Goal: Information Seeking & Learning: Learn about a topic

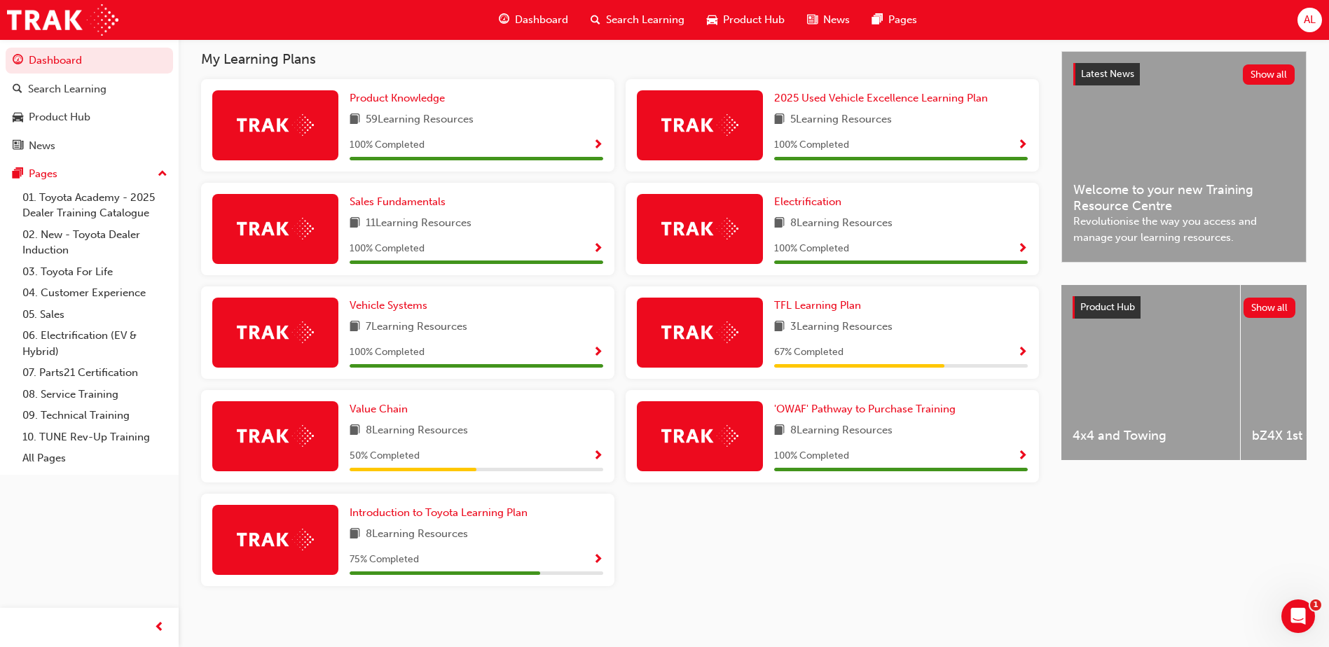
scroll to position [319, 0]
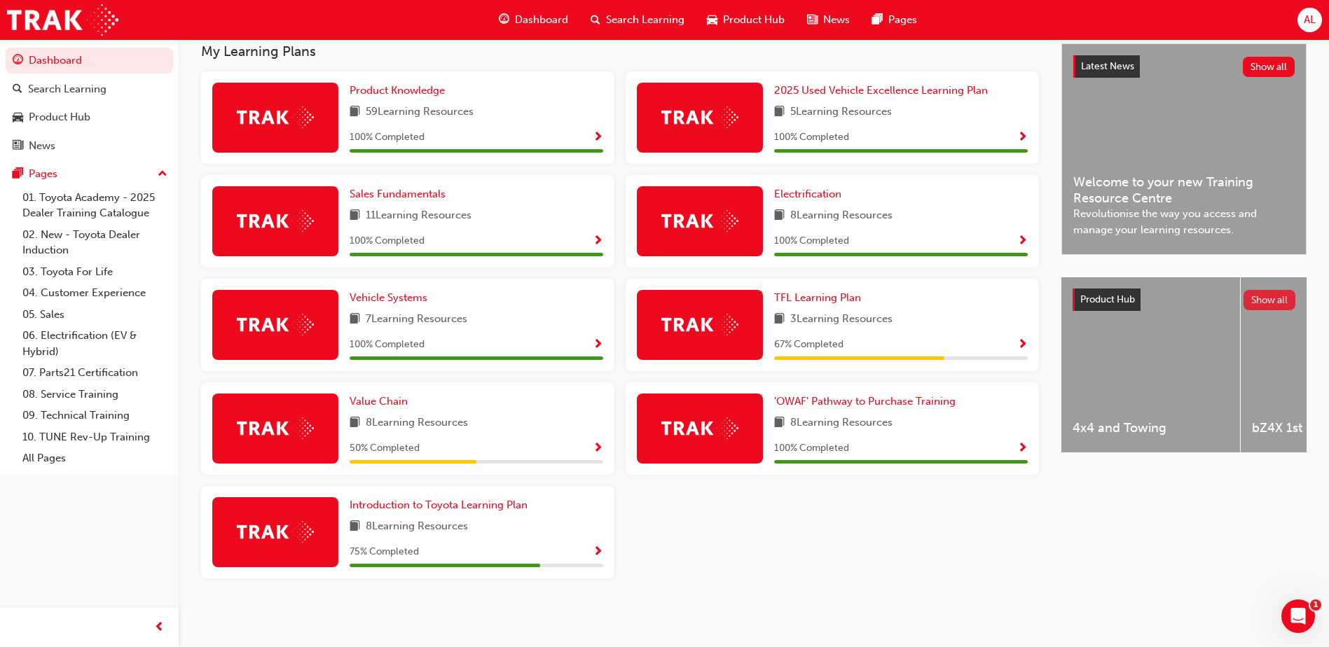
click at [1262, 298] on button "Show all" at bounding box center [1269, 300] width 53 height 20
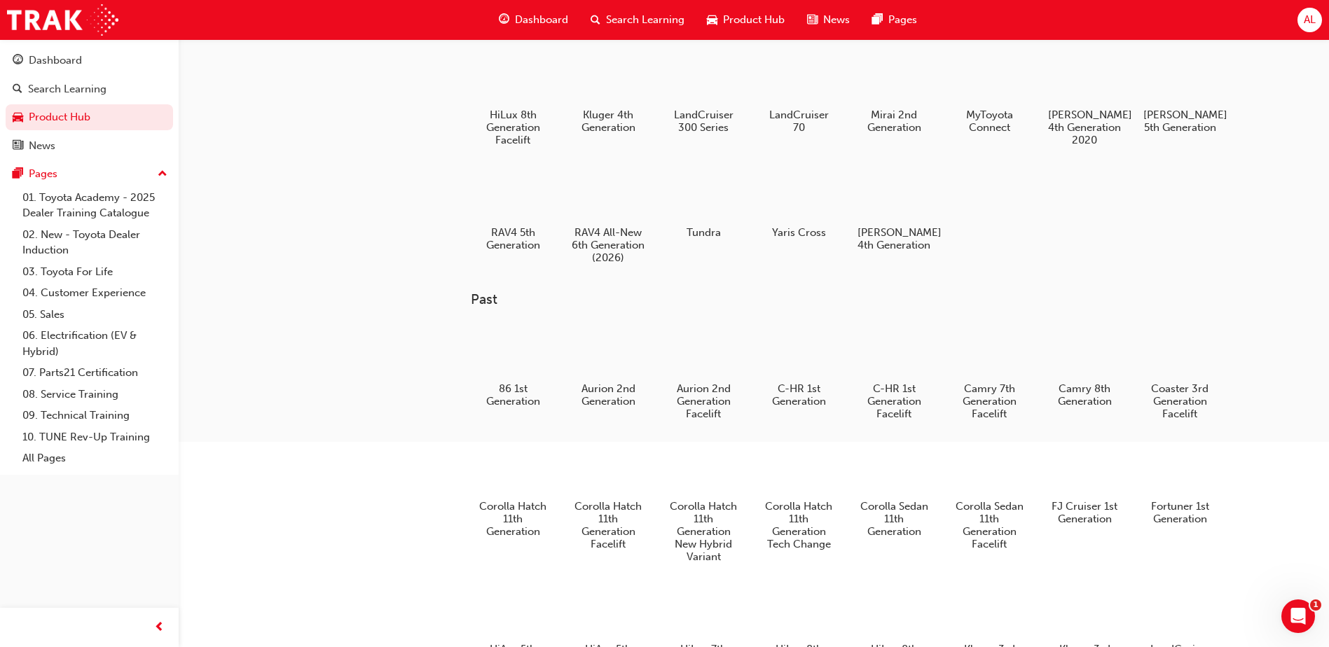
scroll to position [280, 0]
click at [611, 233] on h5 "RAV4 All-New 6th Generation (2026)" at bounding box center [609, 246] width 78 height 40
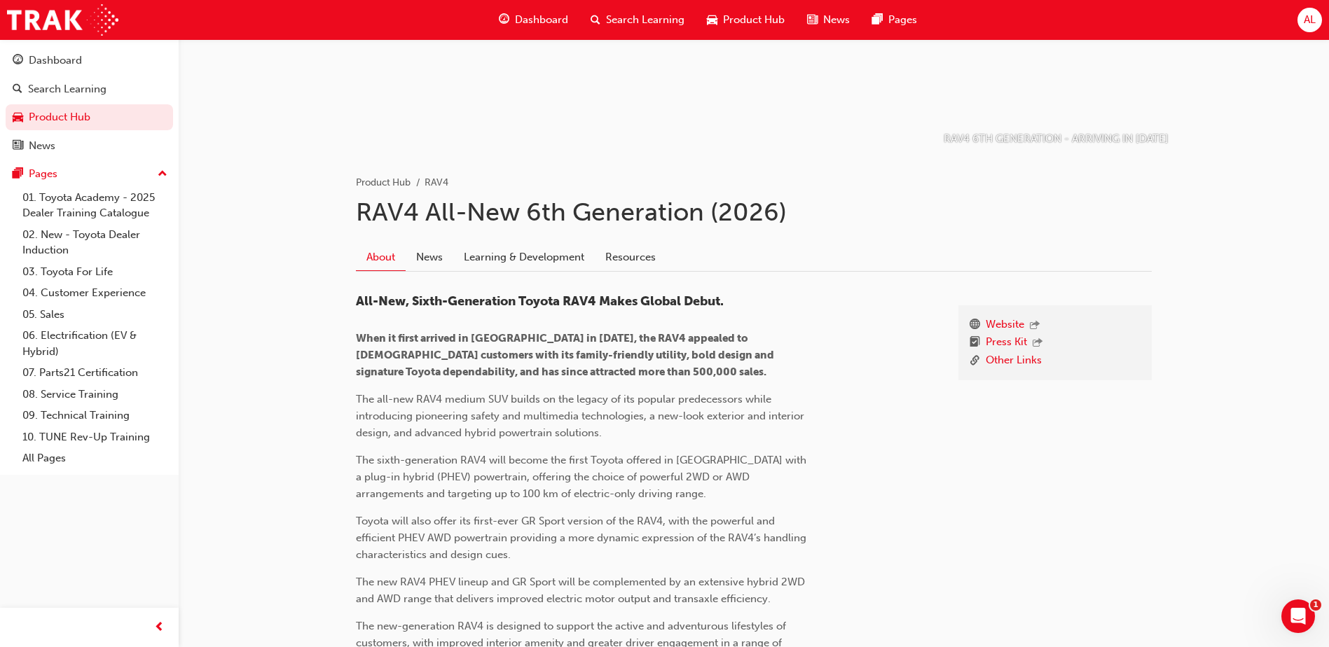
scroll to position [140, 0]
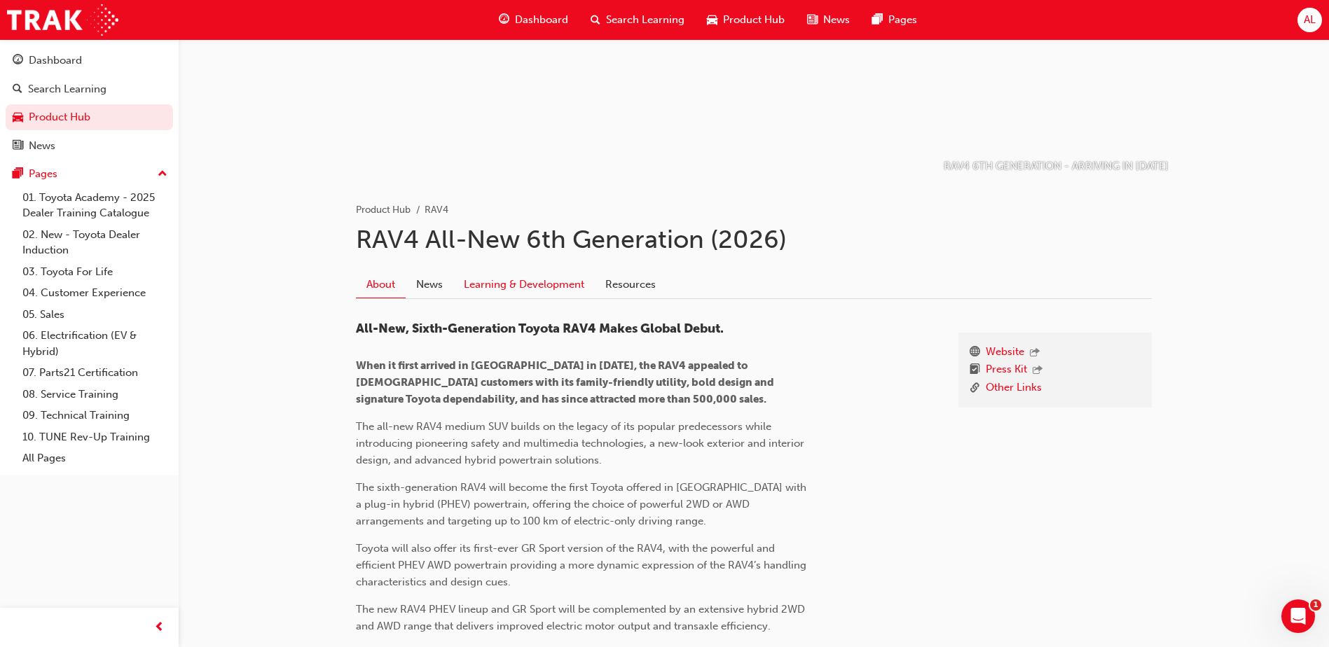
click at [496, 287] on link "Learning & Development" at bounding box center [524, 284] width 142 height 27
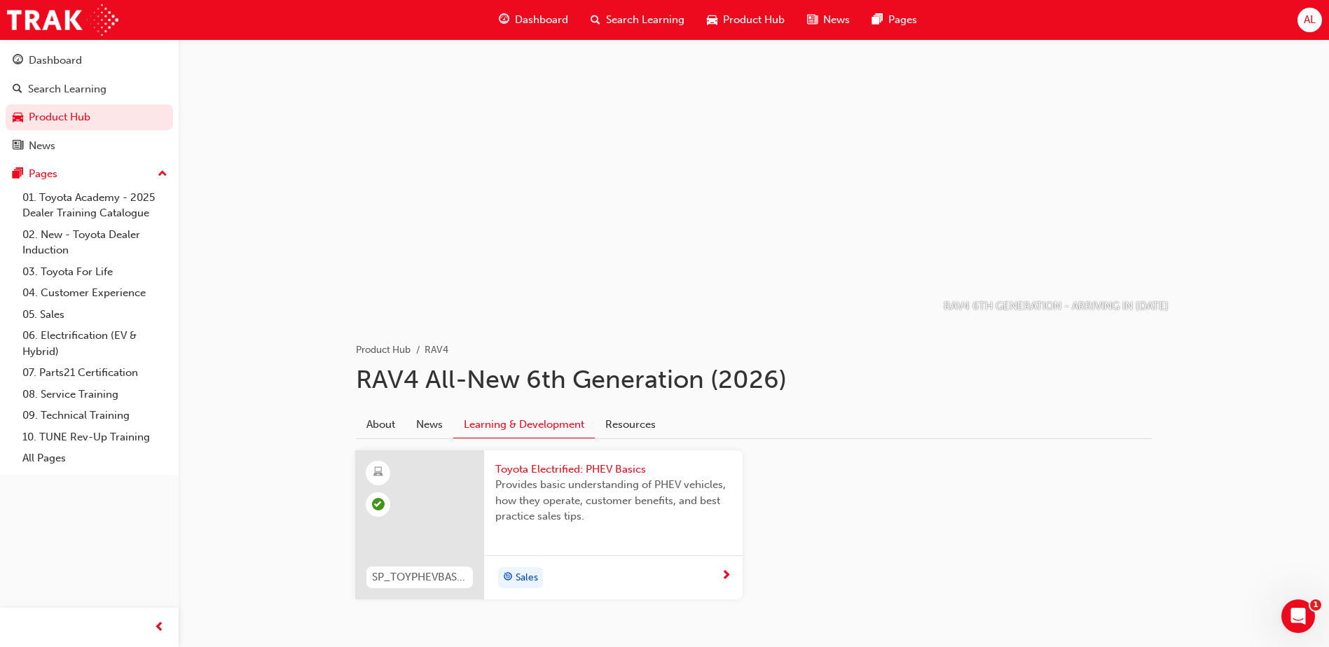
scroll to position [55, 0]
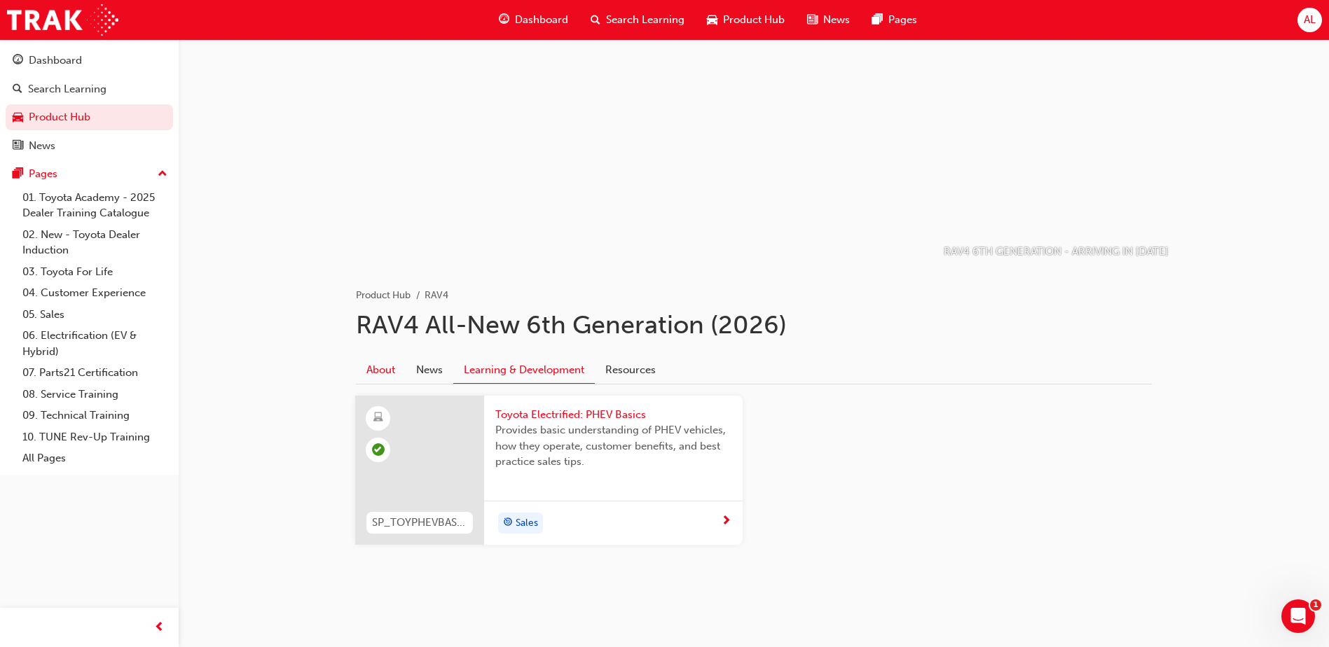
click at [382, 370] on link "About" at bounding box center [381, 370] width 50 height 27
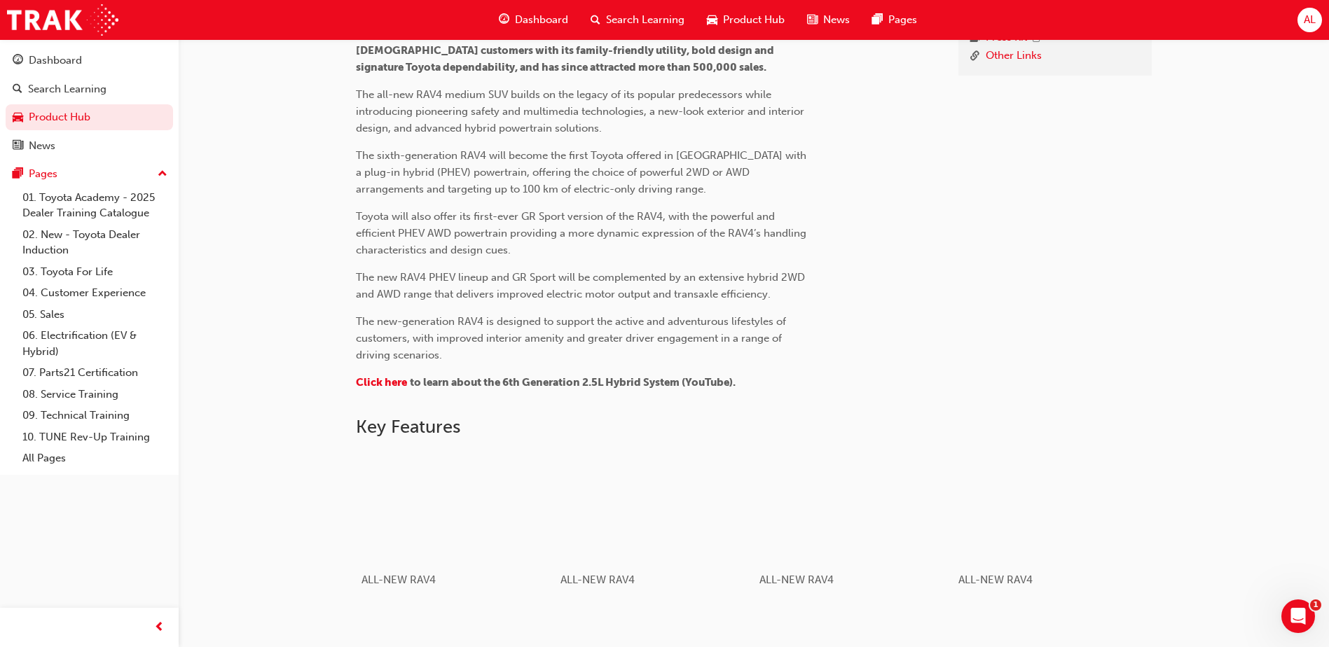
scroll to position [475, 0]
click at [383, 380] on span "Click here" at bounding box center [381, 379] width 51 height 13
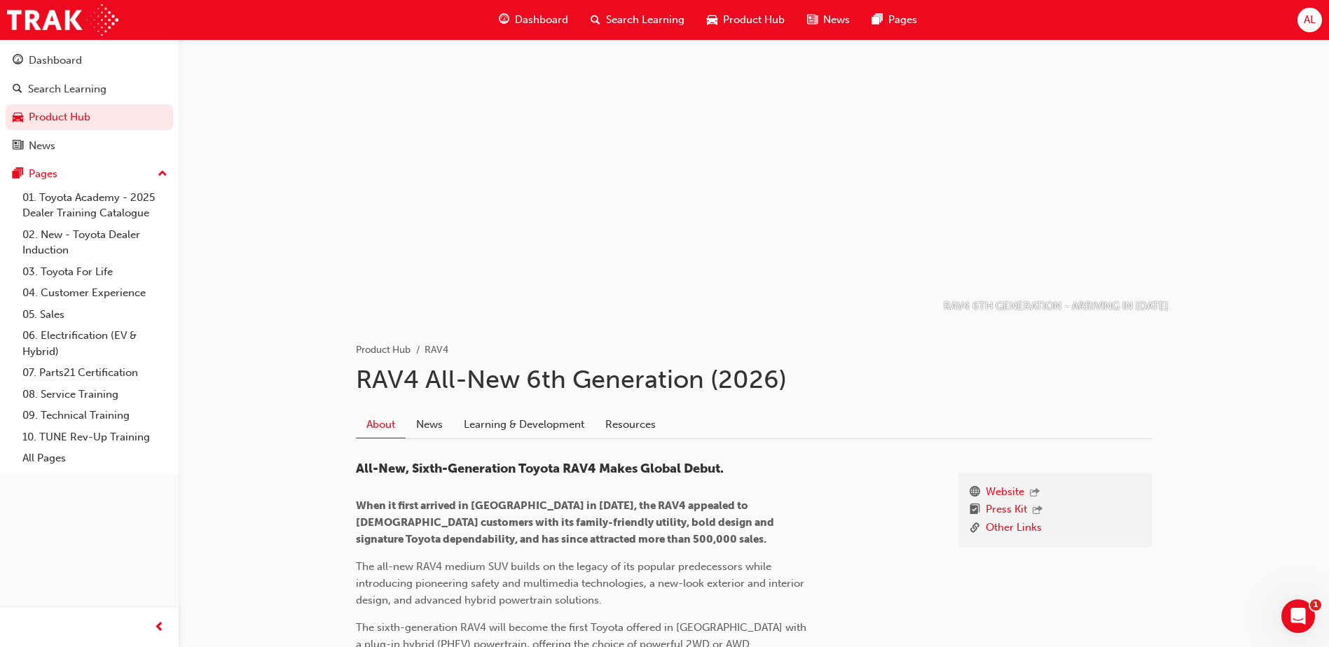
click at [516, 20] on span "Dashboard" at bounding box center [541, 20] width 53 height 16
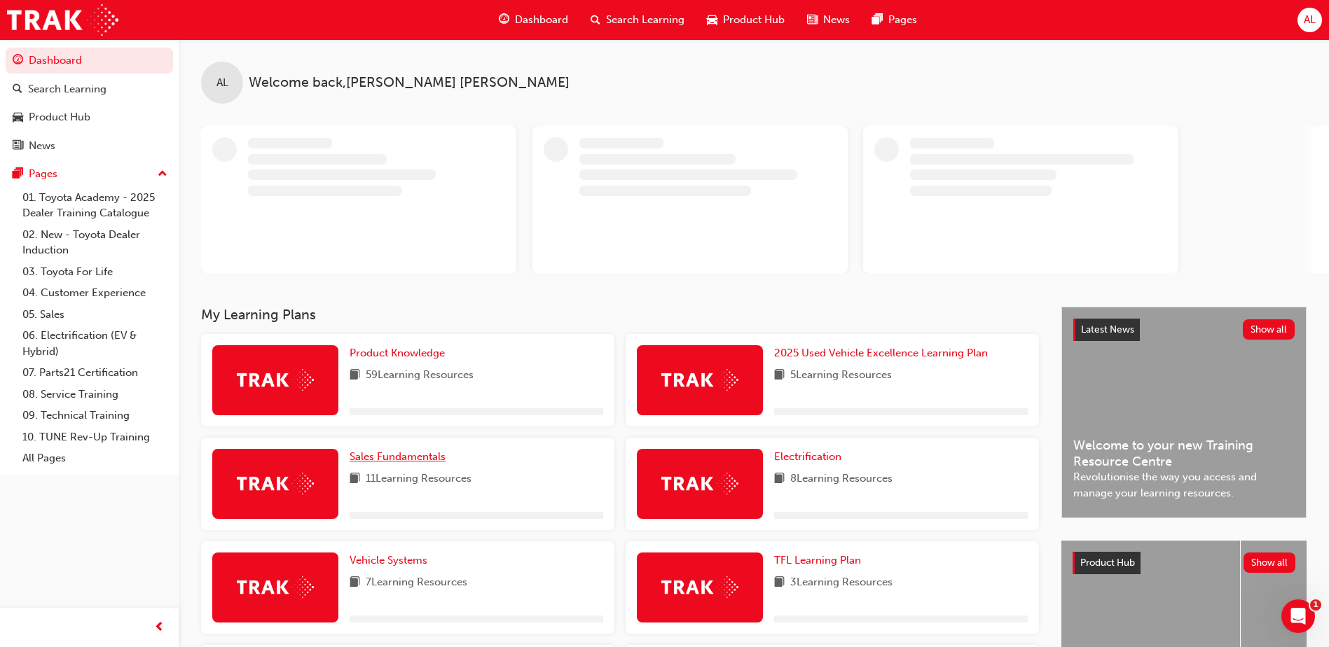
click at [419, 458] on span "Sales Fundamentals" at bounding box center [398, 456] width 96 height 13
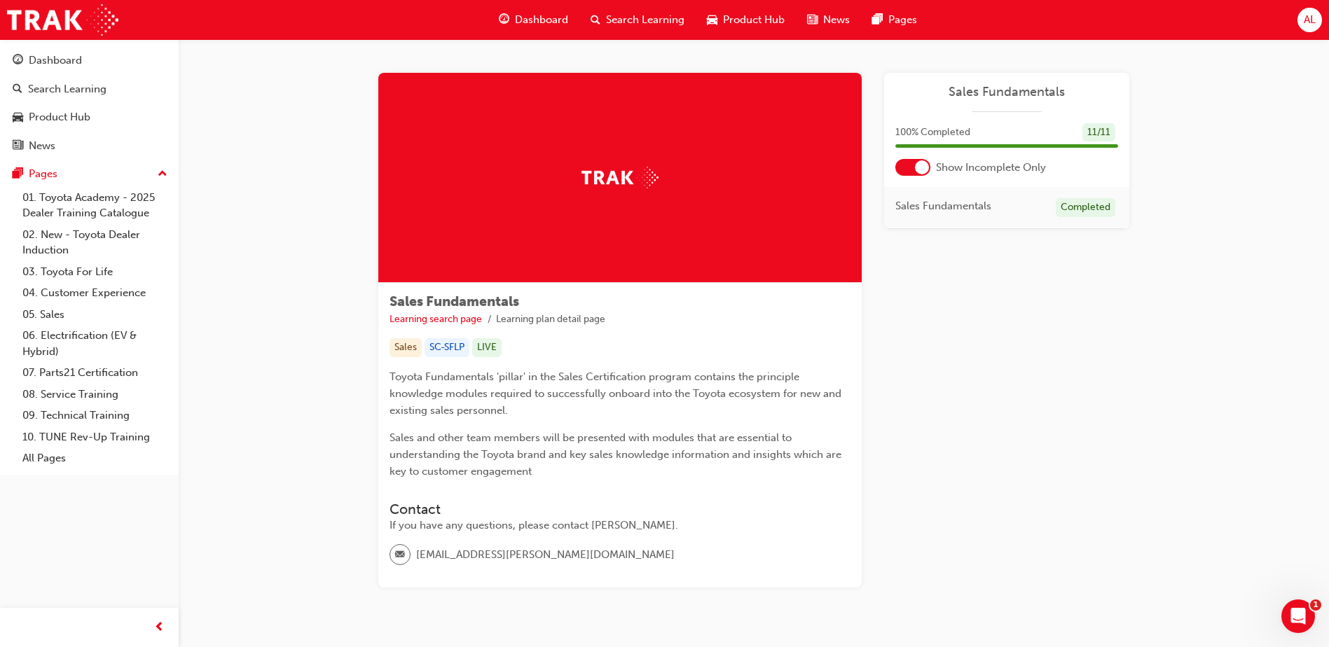
click at [921, 167] on div at bounding box center [922, 167] width 14 height 14
